Goal: Task Accomplishment & Management: Manage account settings

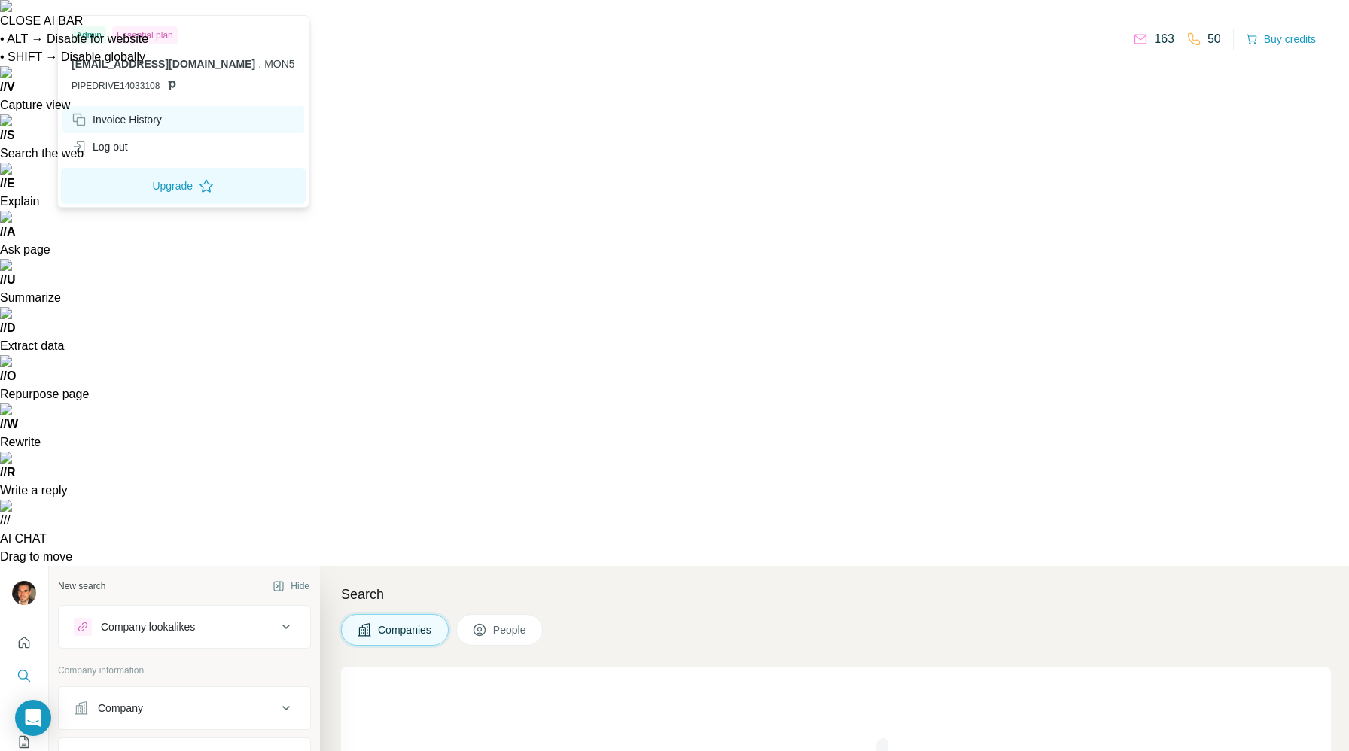
click at [145, 119] on div "Invoice History" at bounding box center [116, 119] width 90 height 15
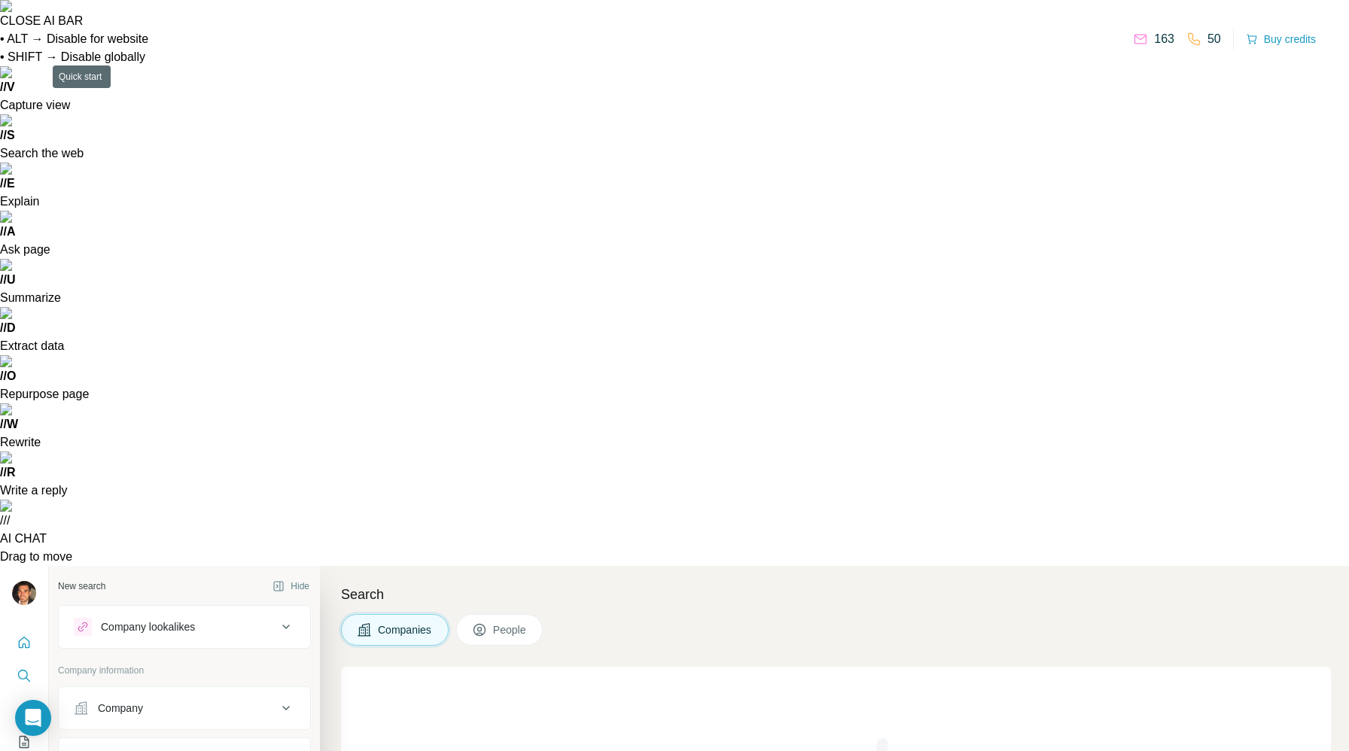
click at [22, 635] on icon "Quick start" at bounding box center [24, 642] width 15 height 15
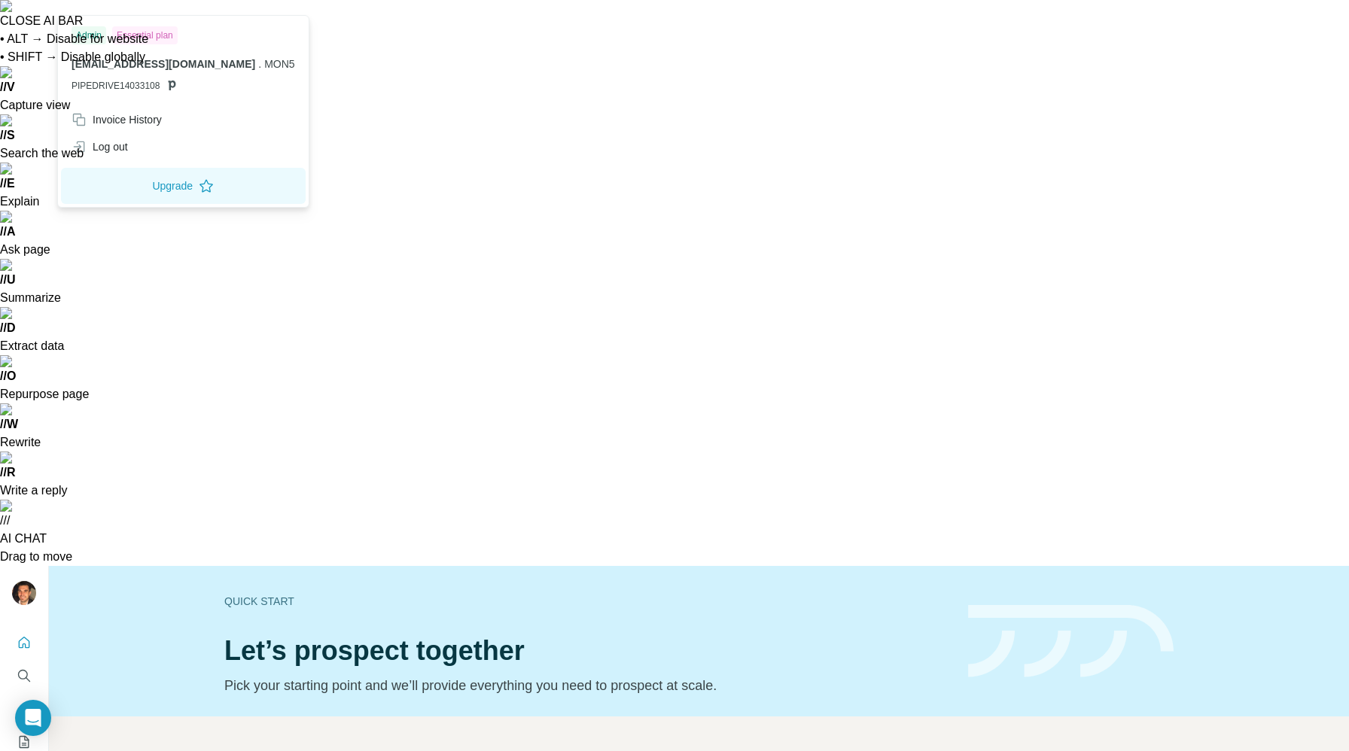
click at [14, 581] on img at bounding box center [24, 593] width 24 height 24
click at [126, 123] on div "Invoice History" at bounding box center [116, 119] width 90 height 15
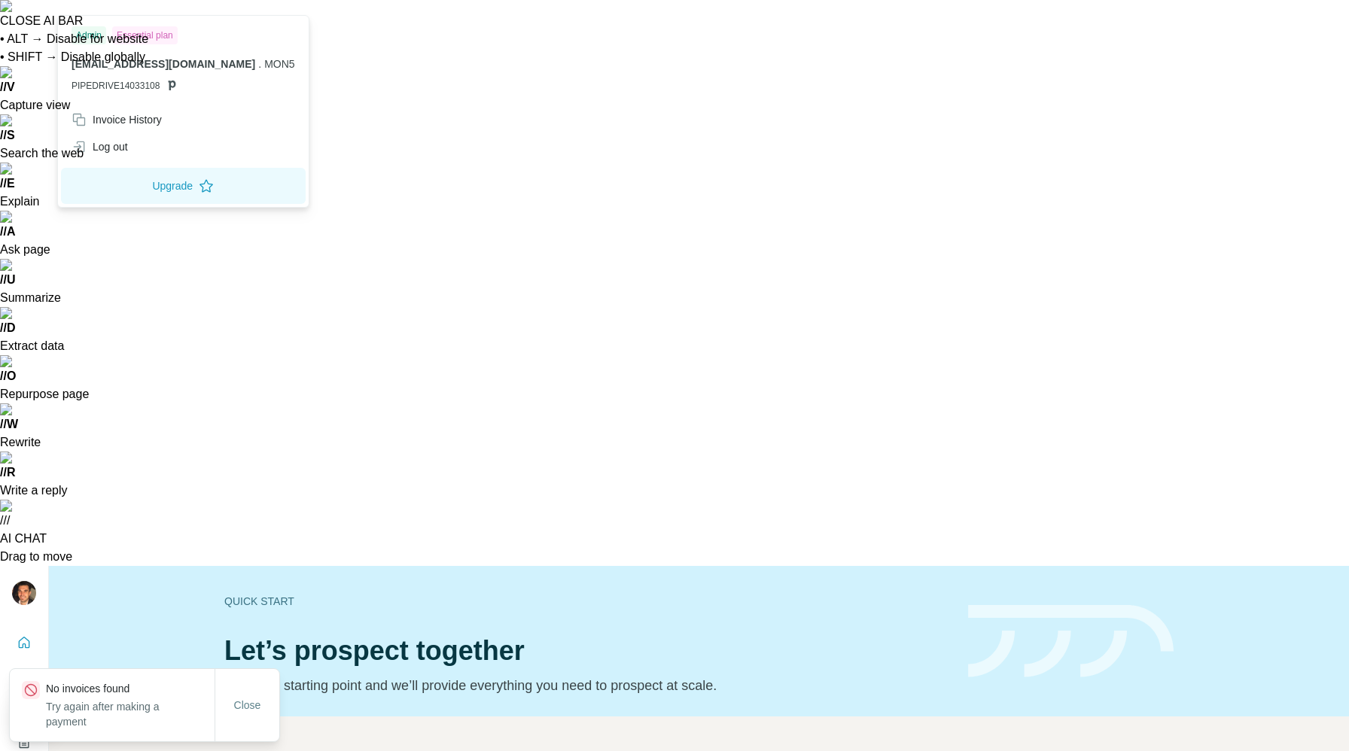
click at [136, 709] on p "Try again after making a payment" at bounding box center [130, 714] width 169 height 30
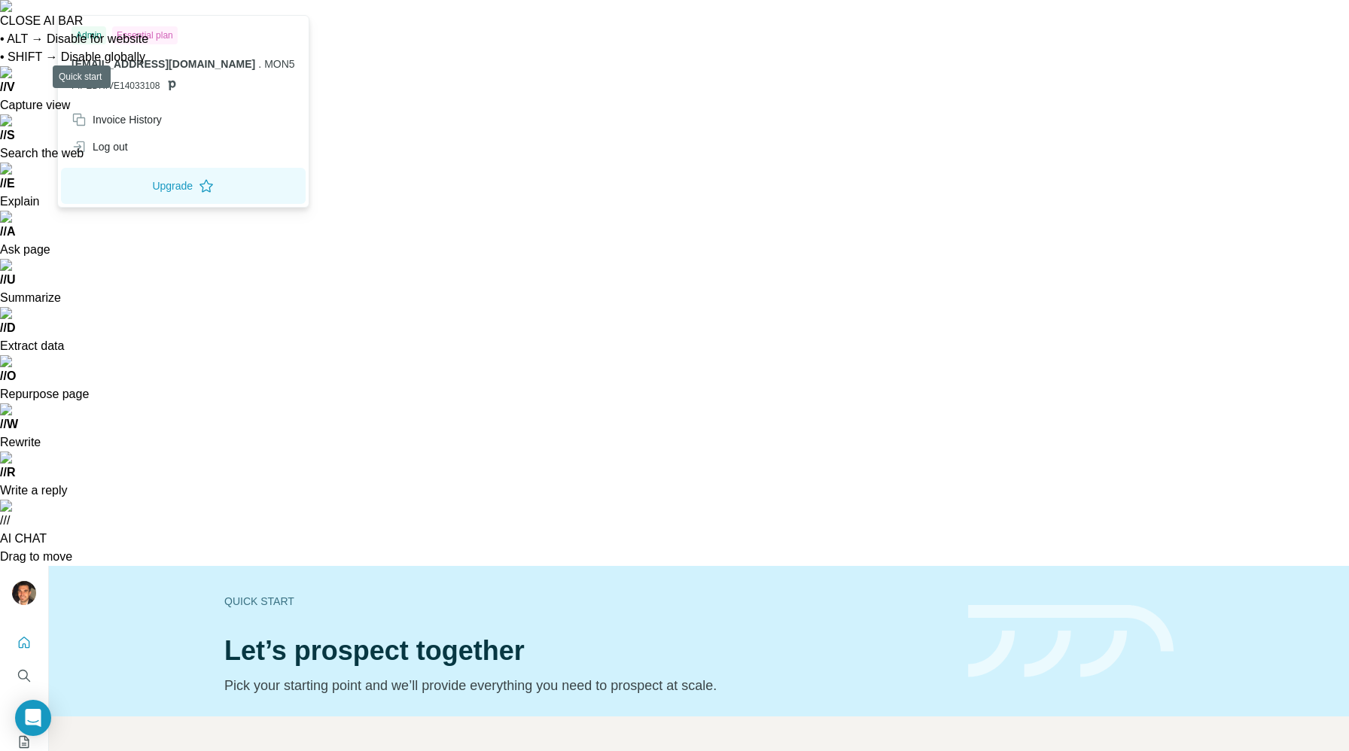
click at [20, 629] on nav at bounding box center [24, 692] width 24 height 126
click at [28, 581] on img at bounding box center [24, 593] width 24 height 24
click at [148, 62] on span "[EMAIL_ADDRESS][DOMAIN_NAME]" at bounding box center [163, 64] width 184 height 12
click at [123, 115] on div "Invoice History" at bounding box center [116, 119] width 90 height 15
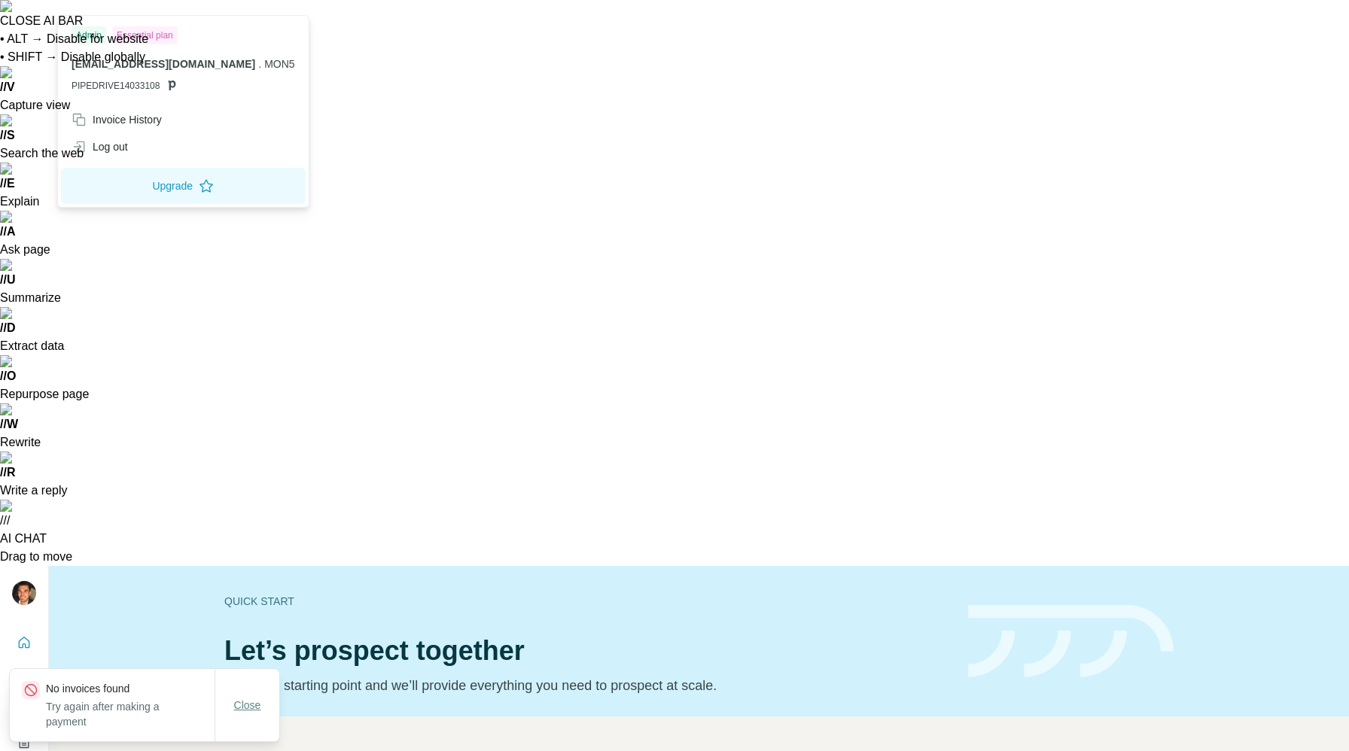
click at [248, 701] on span "Close" at bounding box center [247, 705] width 27 height 15
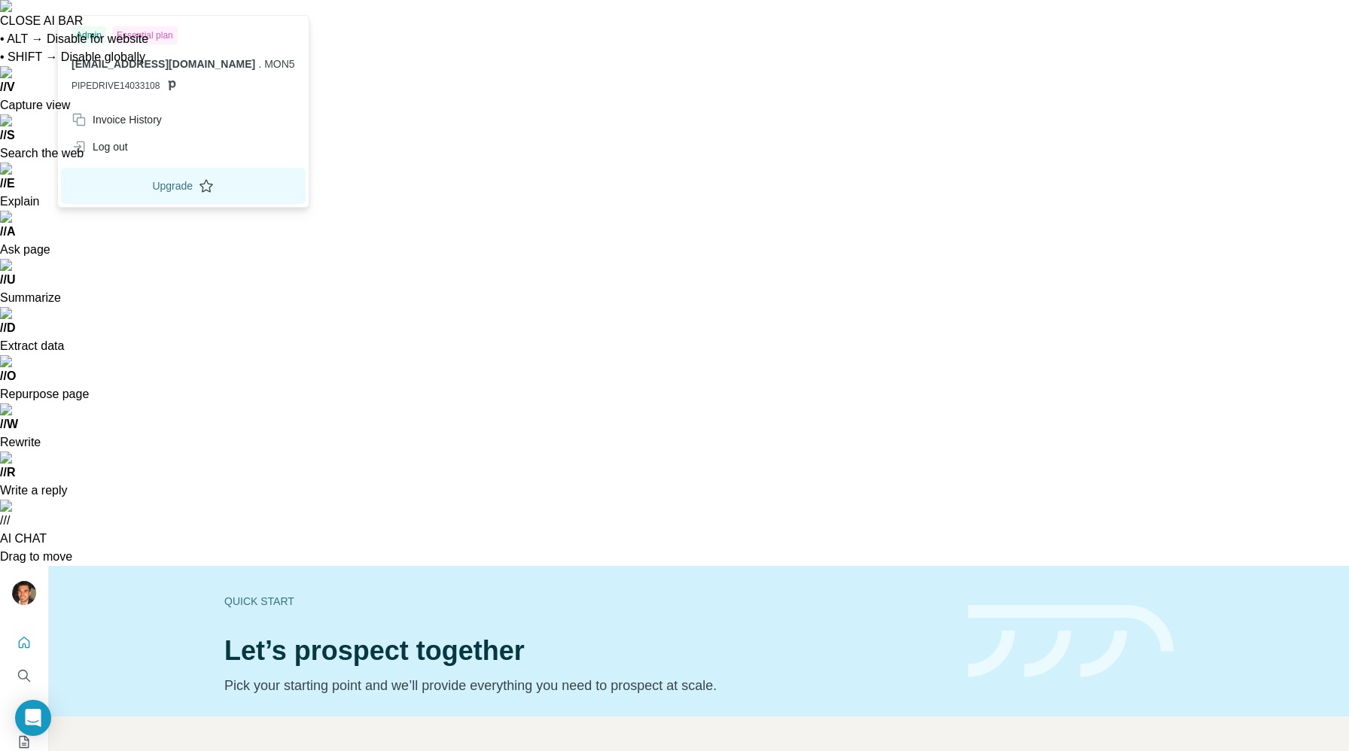
click at [145, 187] on button "Upgrade" at bounding box center [183, 186] width 245 height 36
